Goal: Navigation & Orientation: Find specific page/section

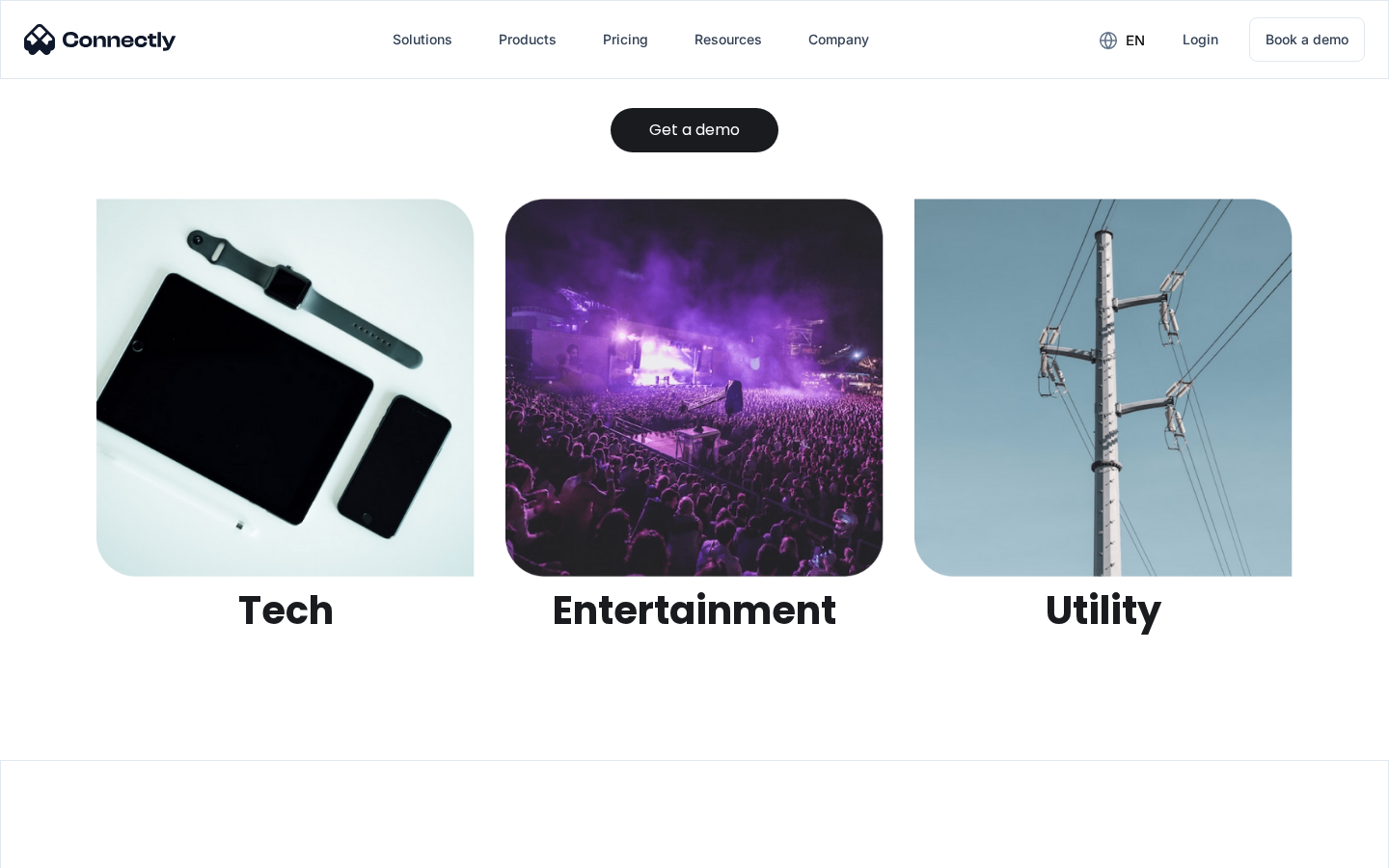
scroll to position [6083, 0]
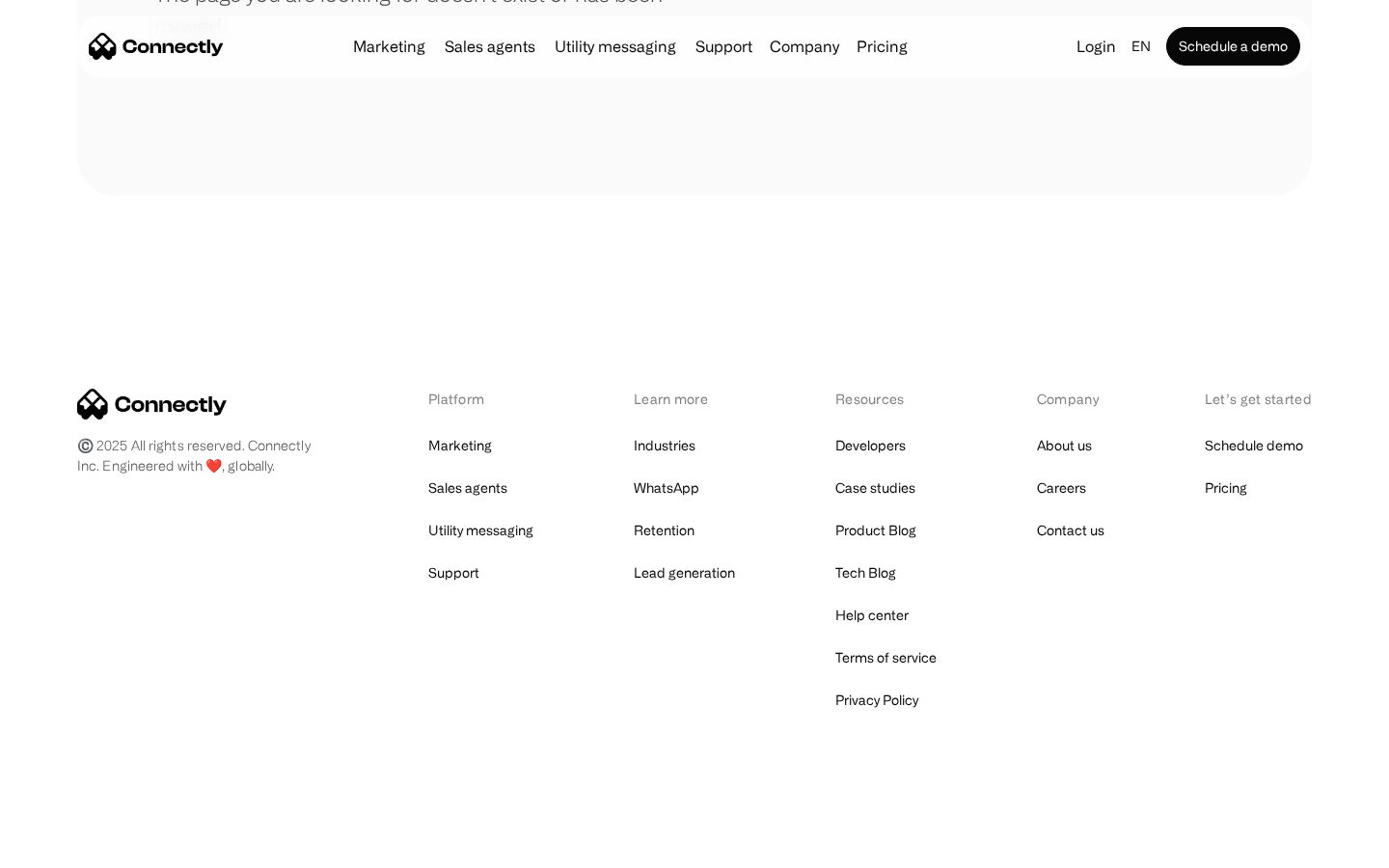
scroll to position [352, 0]
